Goal: Information Seeking & Learning: Learn about a topic

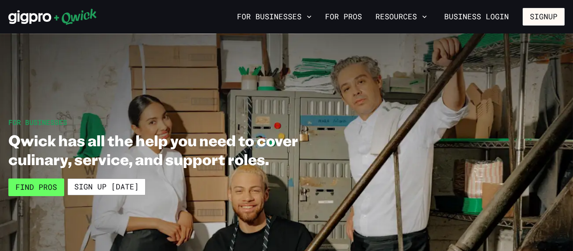
click at [28, 185] on link "Find Pros" at bounding box center [36, 188] width 56 height 18
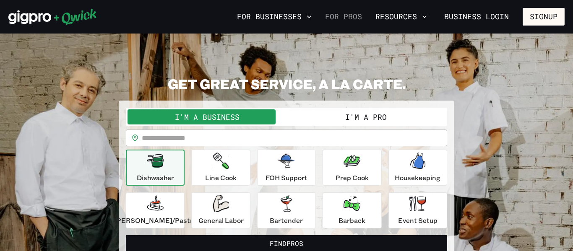
click at [344, 18] on link "For Pros" at bounding box center [344, 17] width 44 height 14
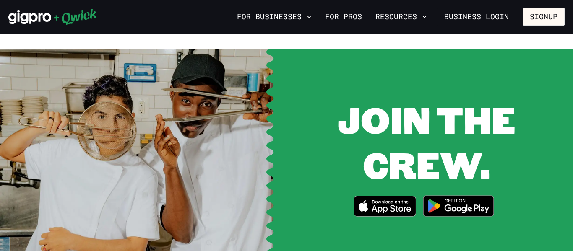
scroll to position [1055, 0]
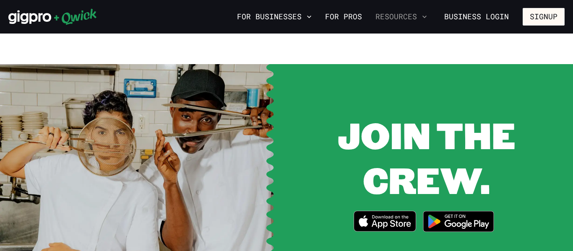
click at [398, 18] on button "Resources" at bounding box center [401, 17] width 58 height 14
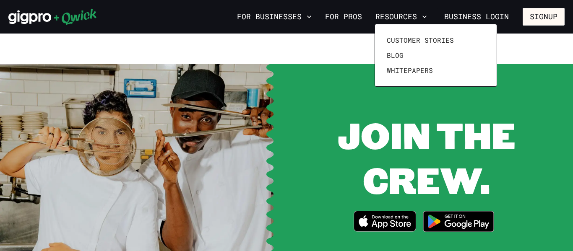
click link "Customer stories" at bounding box center [435, 40] width 105 height 15
